Goal: Information Seeking & Learning: Learn about a topic

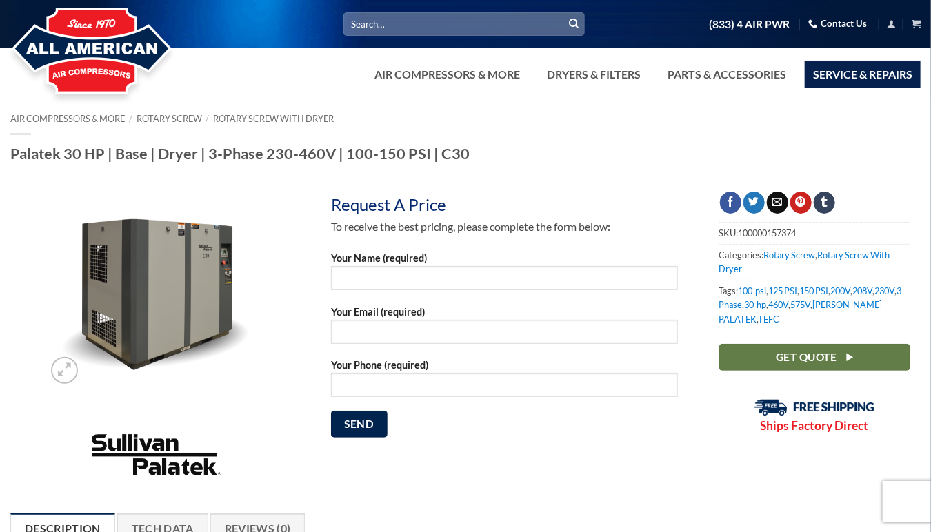
click at [855, 75] on link "Service & Repairs" at bounding box center [862, 75] width 116 height 28
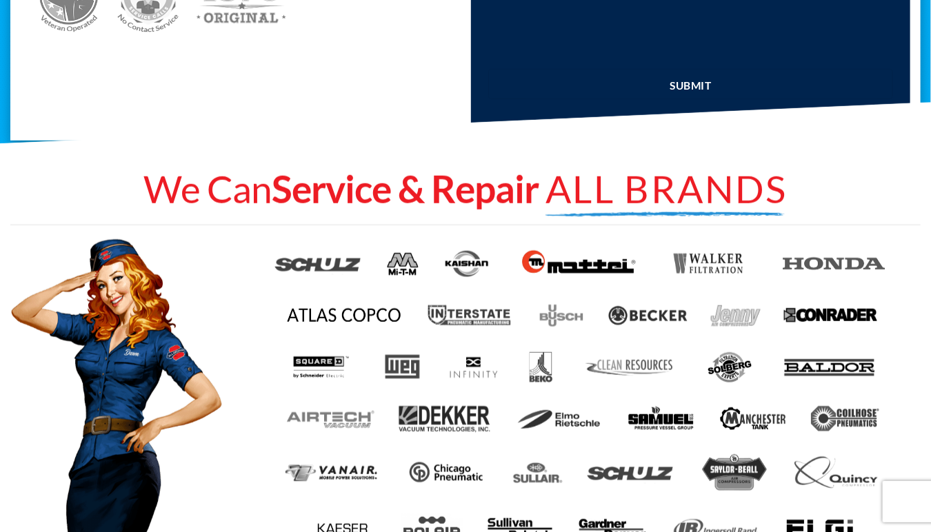
scroll to position [620, 0]
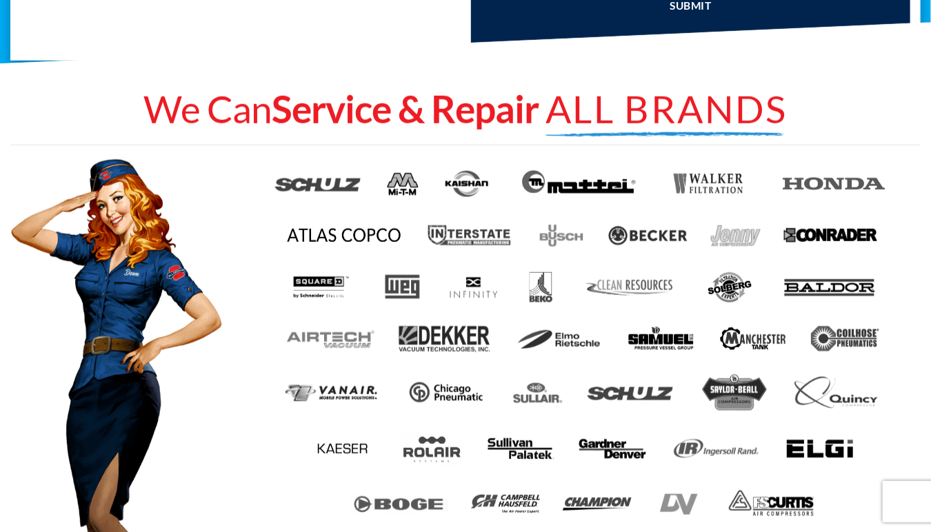
click at [511, 448] on img at bounding box center [520, 450] width 69 height 28
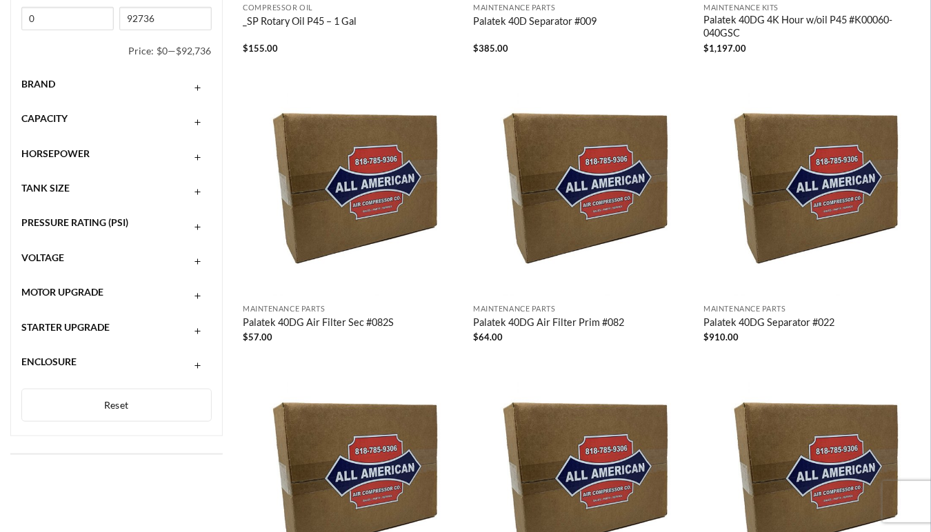
scroll to position [414, 0]
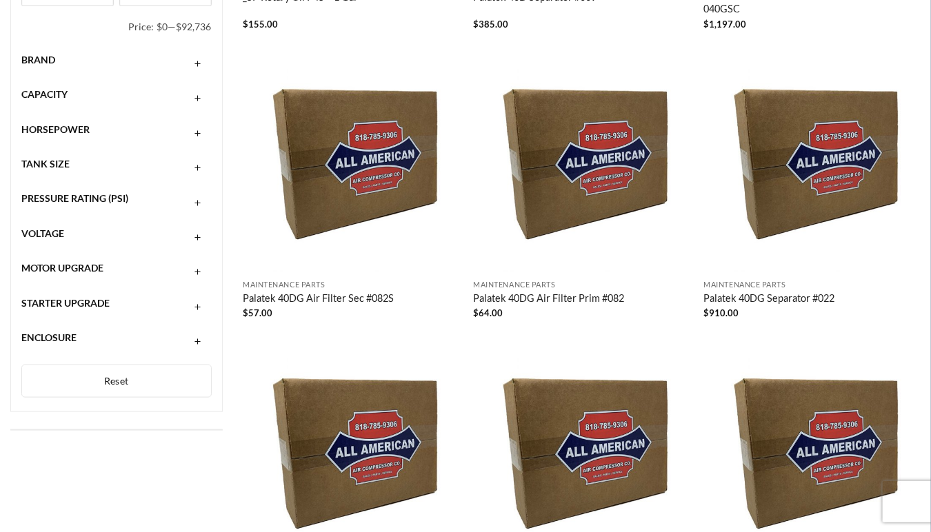
click at [61, 340] on span "Enclosure" at bounding box center [48, 338] width 55 height 12
click at [85, 383] on span "(40)" at bounding box center [82, 380] width 21 height 13
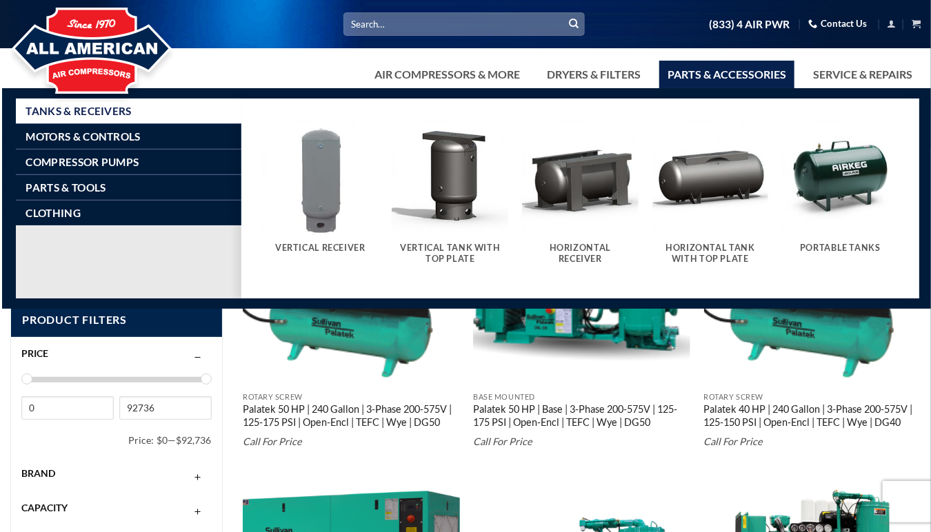
click at [747, 77] on link "Parts & Accessories" at bounding box center [726, 75] width 135 height 28
